Goal: Information Seeking & Learning: Learn about a topic

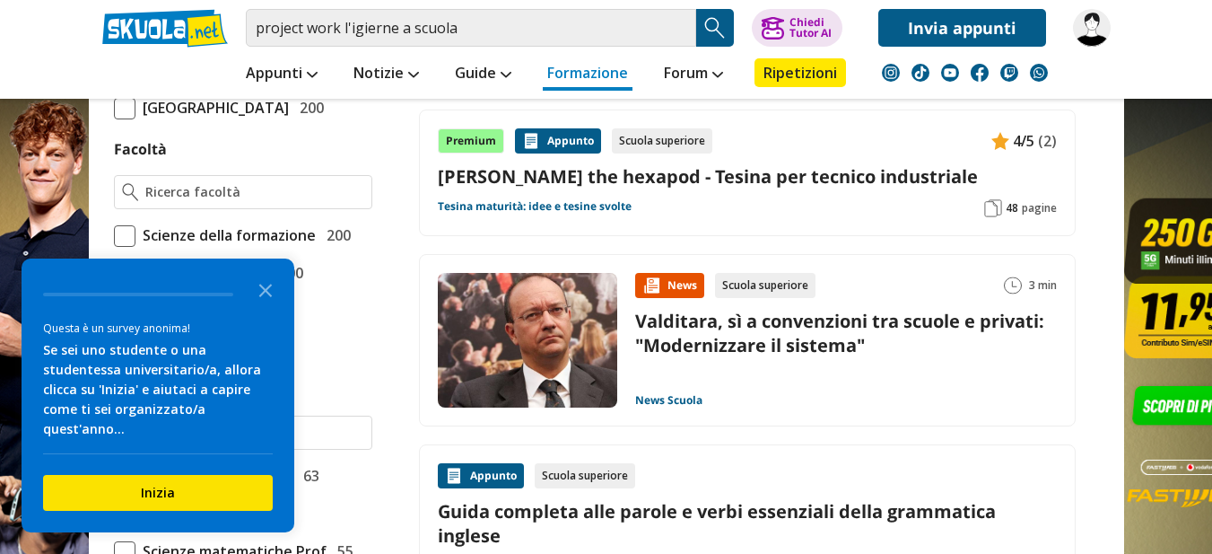
scroll to position [1047, 0]
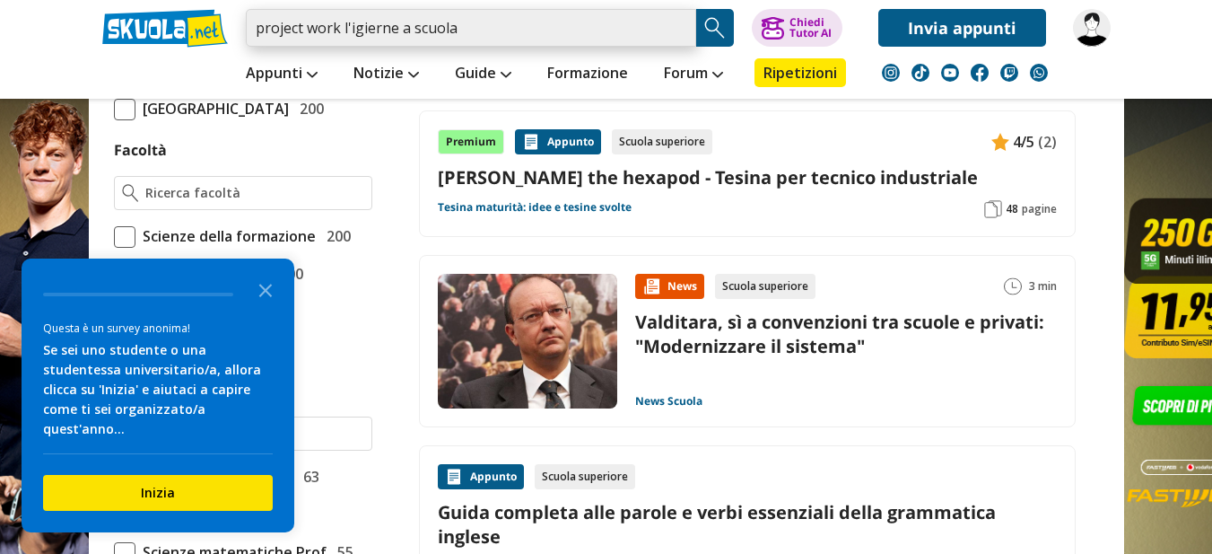
click at [487, 37] on input "project work l'igierne a scuola" at bounding box center [471, 28] width 450 height 38
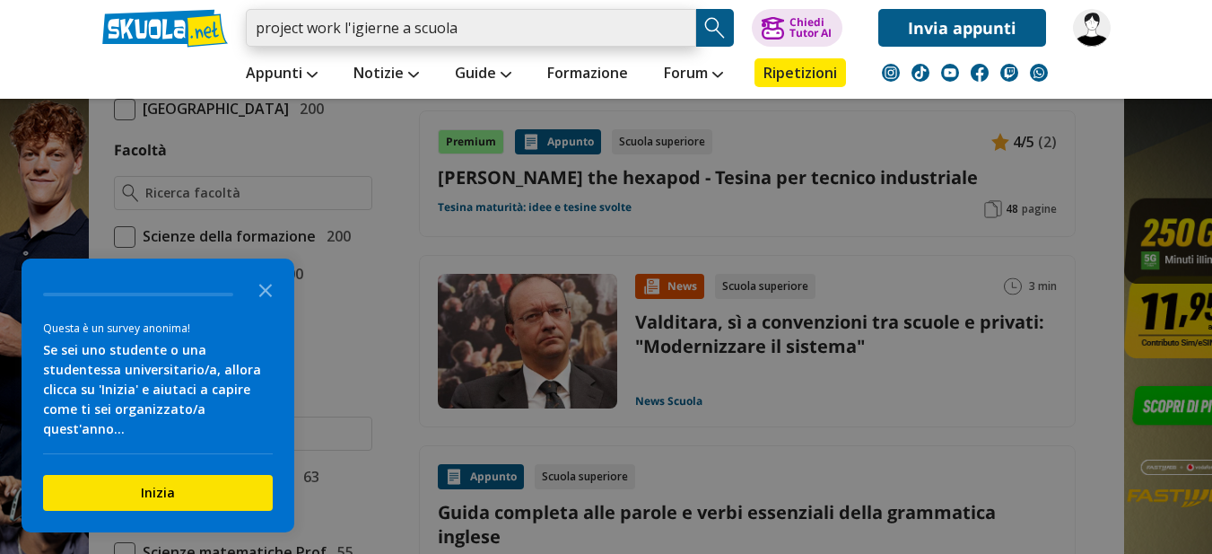
drag, startPoint x: 475, startPoint y: 37, endPoint x: 466, endPoint y: 22, distance: 17.7
click at [458, 26] on input "project work l'igierne a scuola" at bounding box center [471, 28] width 450 height 38
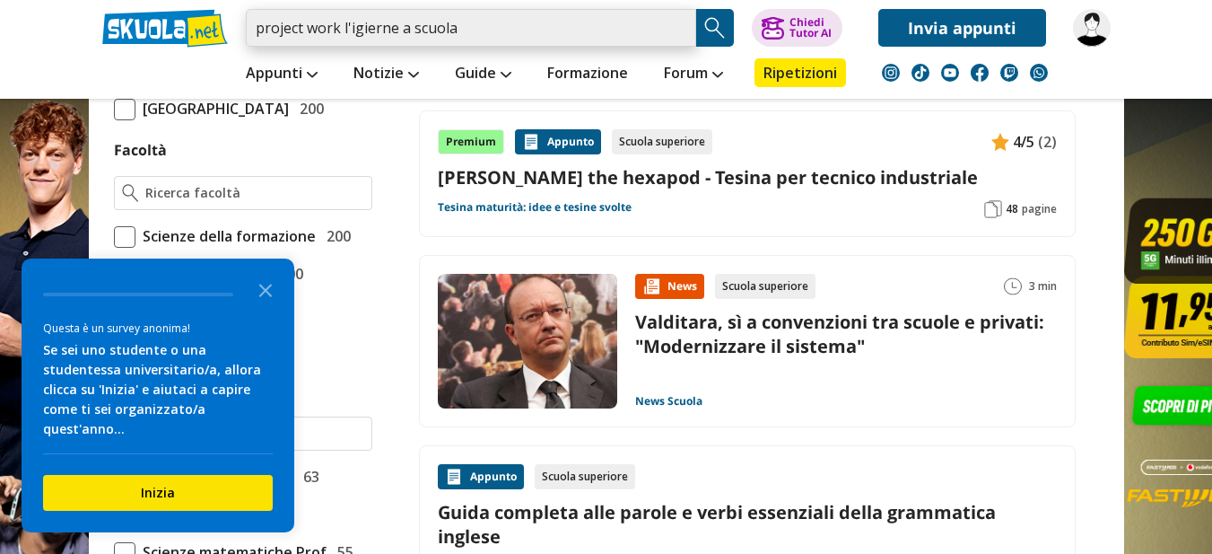
click at [484, 22] on input "project work l'igierne a scuola" at bounding box center [471, 28] width 450 height 38
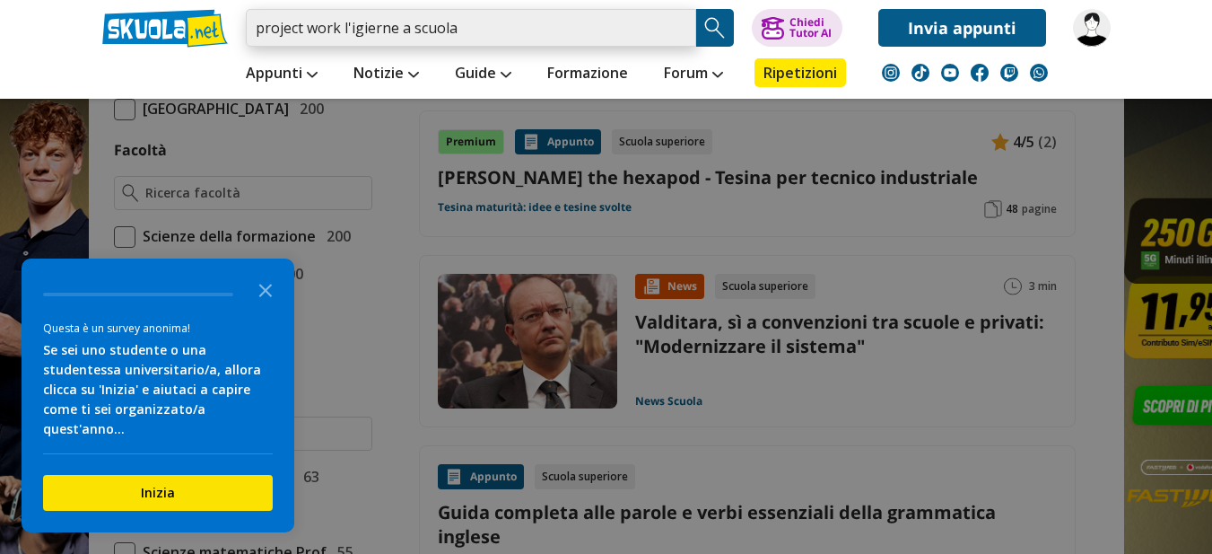
click at [382, 25] on input "project work l'igierne a scuola" at bounding box center [471, 28] width 450 height 38
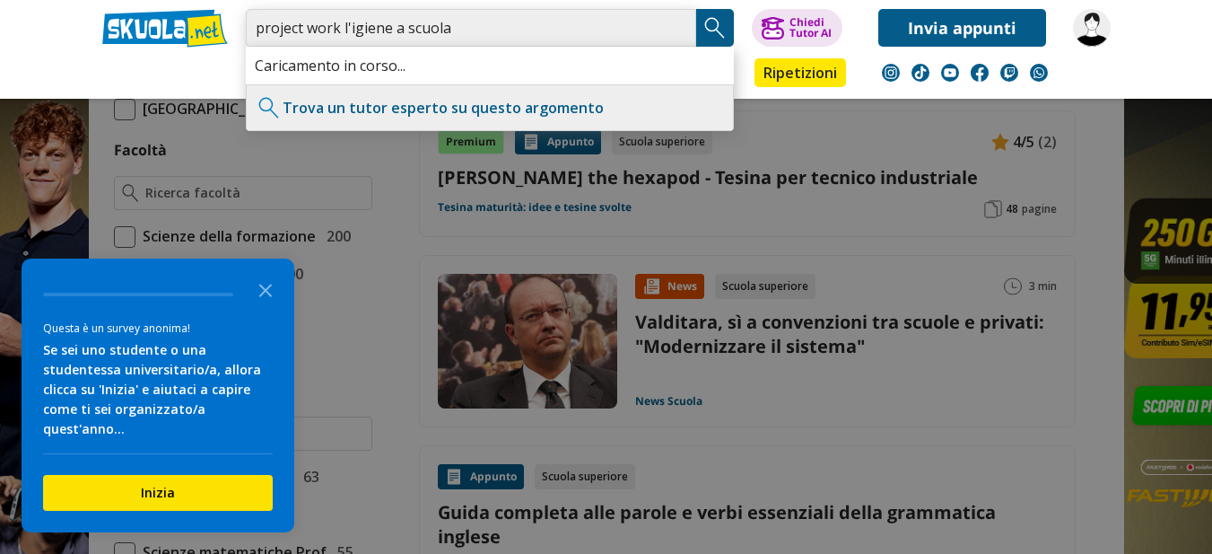
type input "project work l'igiene a scuola"
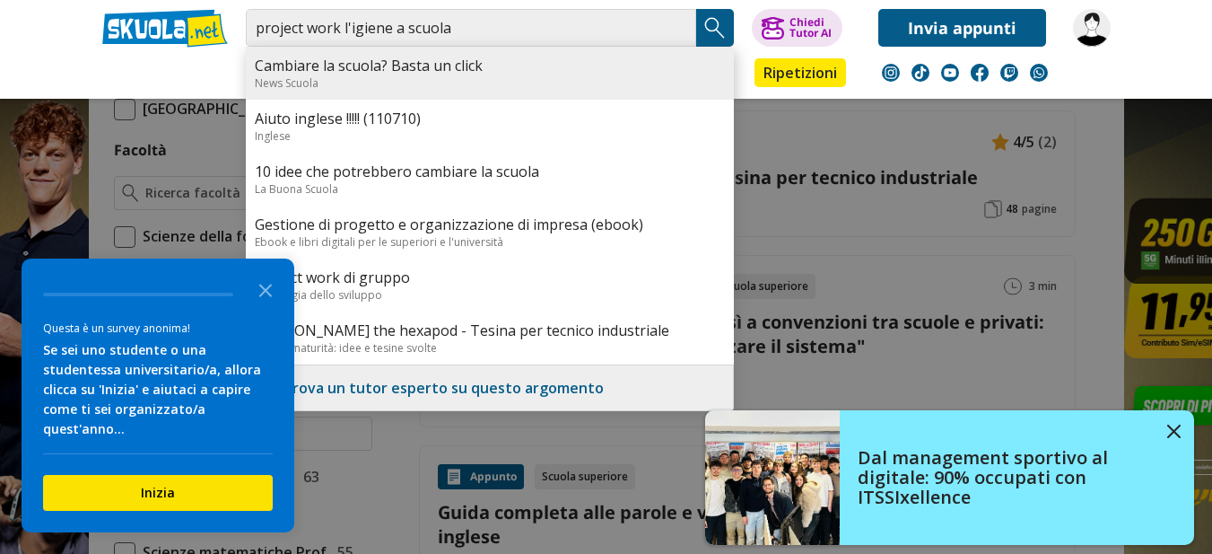
click at [399, 69] on link "Cambiare la scuola? Basta un click" at bounding box center [490, 66] width 470 height 20
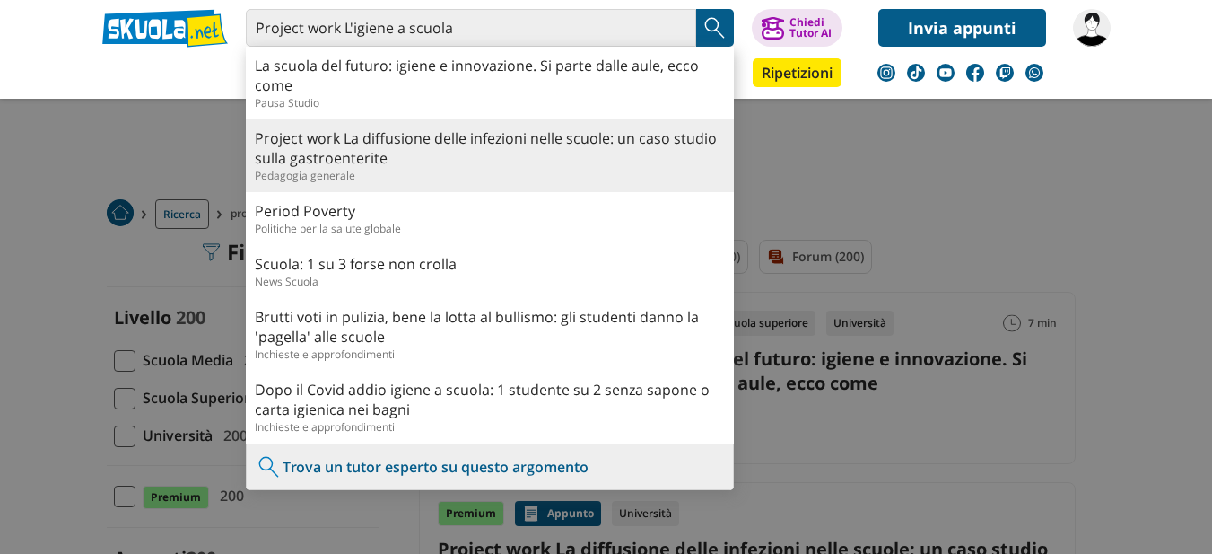
click at [371, 151] on link "Project work La diffusione delle infezioni nelle scuole: un caso studio sulla g…" at bounding box center [490, 147] width 470 height 39
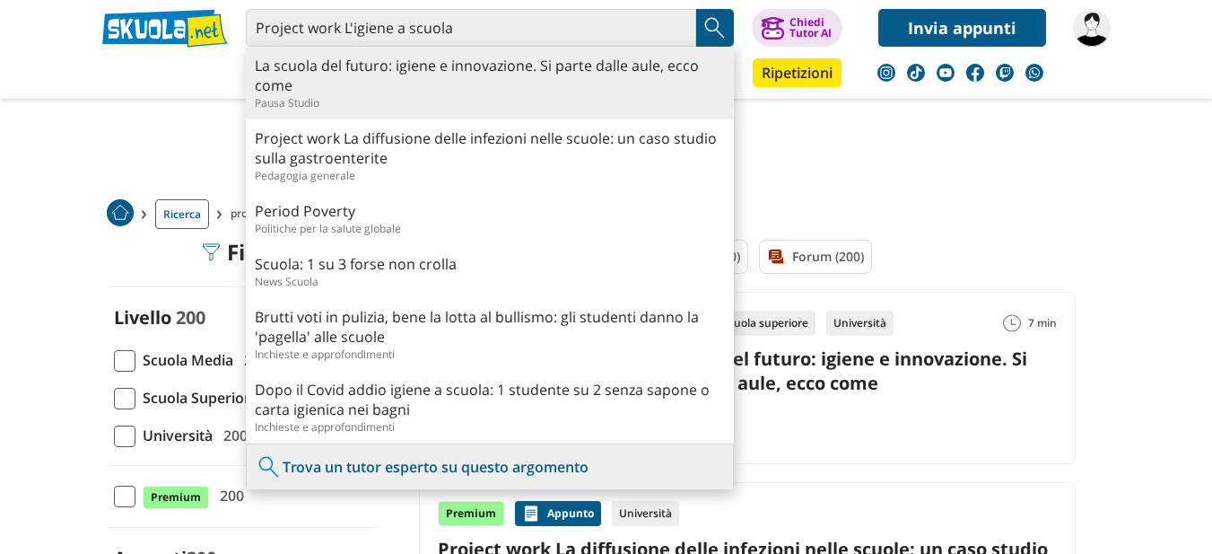
click at [318, 94] on link "La scuola del futuro: igiene e innovazione. Si parte dalle aule, ecco come" at bounding box center [490, 75] width 470 height 39
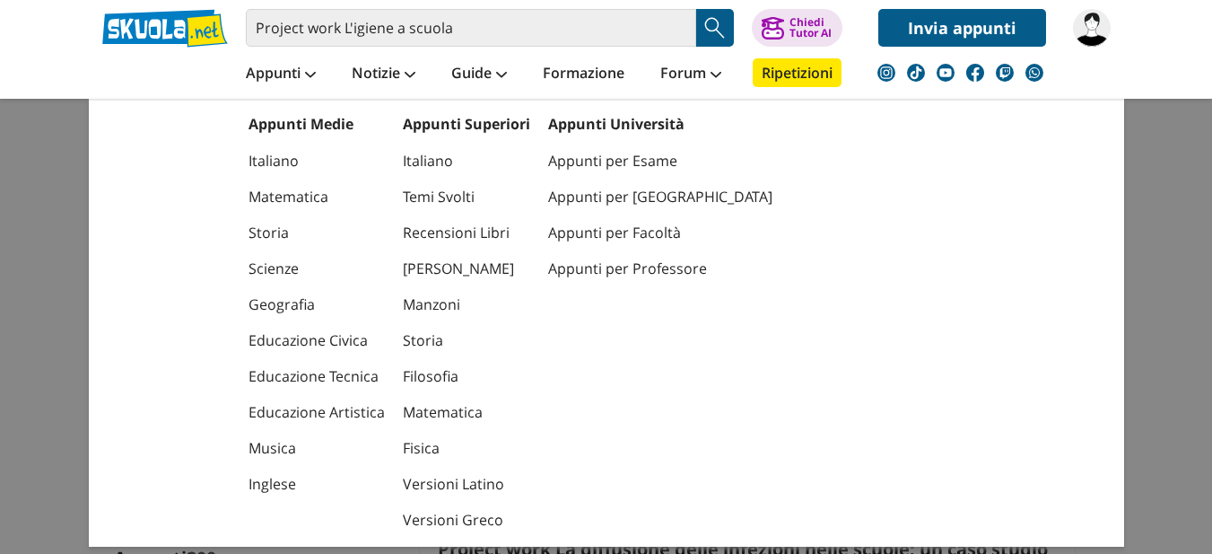
click at [406, 134] on div "Italiano Temi Svolti Recensioni Libri Dante Manzoni Storia Filosofia Matematica…" at bounding box center [466, 336] width 127 height 404
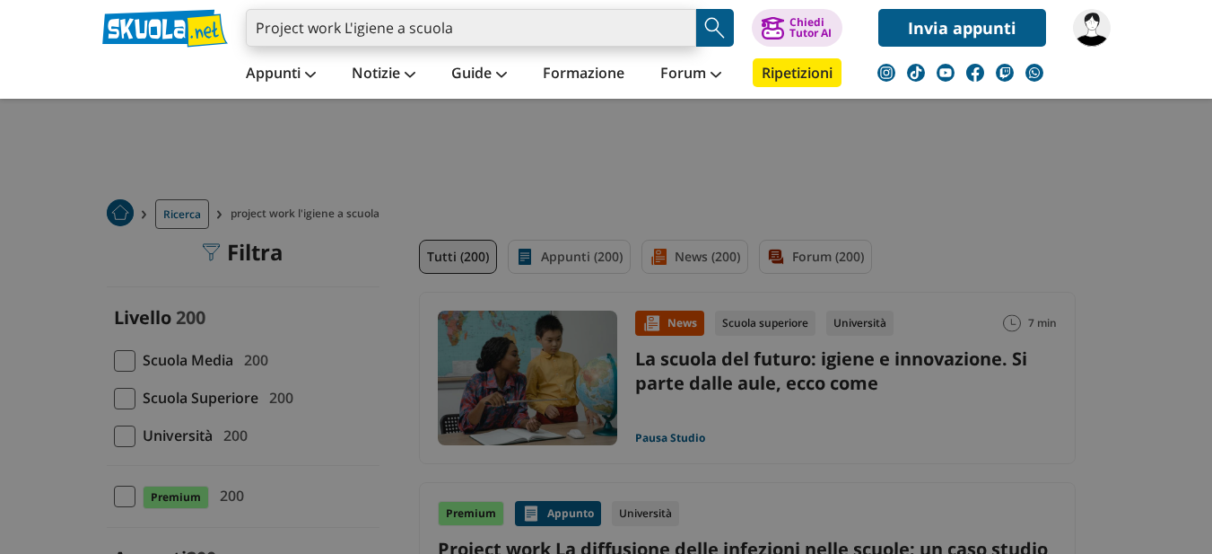
click at [485, 27] on input "Project work L'igiene a scuola" at bounding box center [471, 28] width 450 height 38
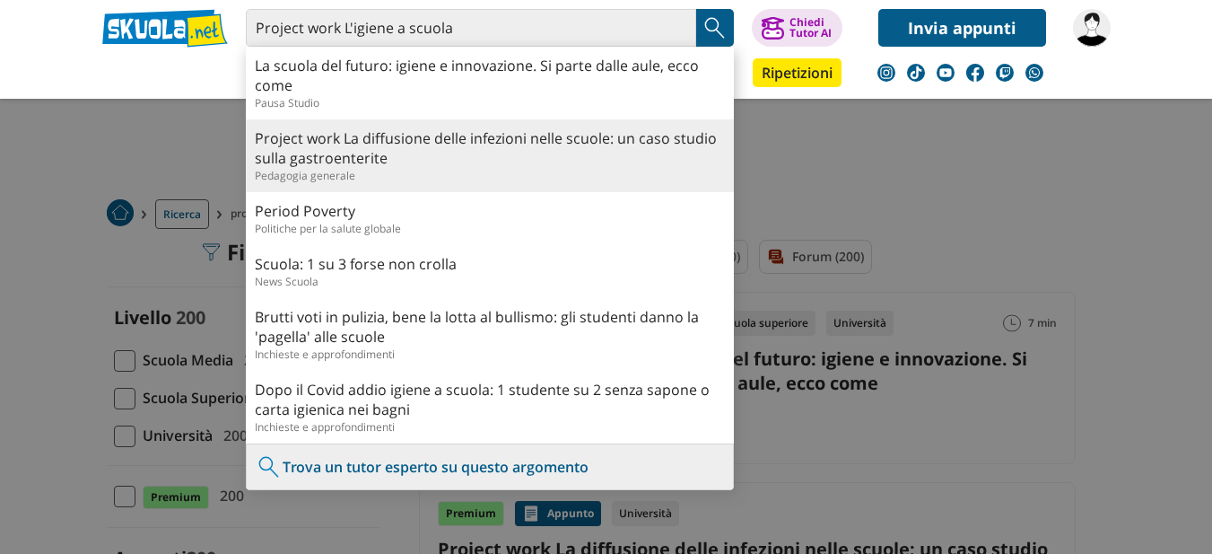
click at [404, 140] on link "Project work La diffusione delle infezioni nelle scuole: un caso studio sulla g…" at bounding box center [490, 147] width 470 height 39
